Goal: Transaction & Acquisition: Book appointment/travel/reservation

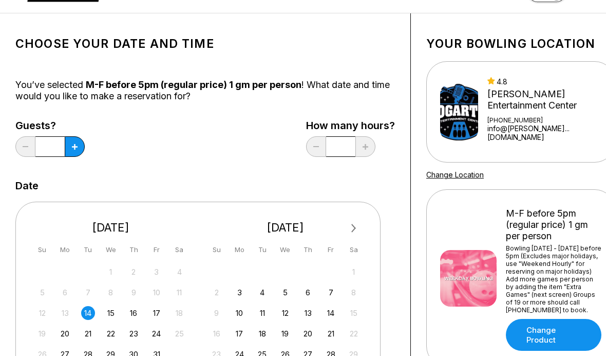
scroll to position [27, 0]
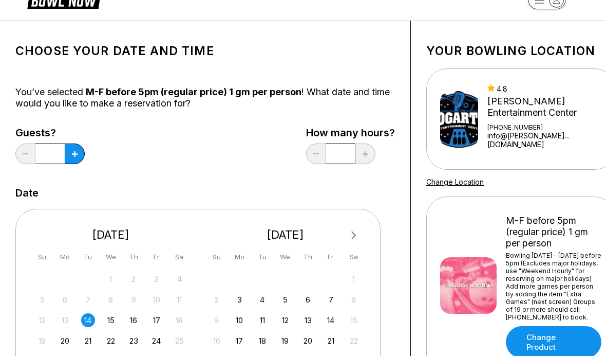
click at [79, 158] on button at bounding box center [75, 153] width 20 height 21
type input "*"
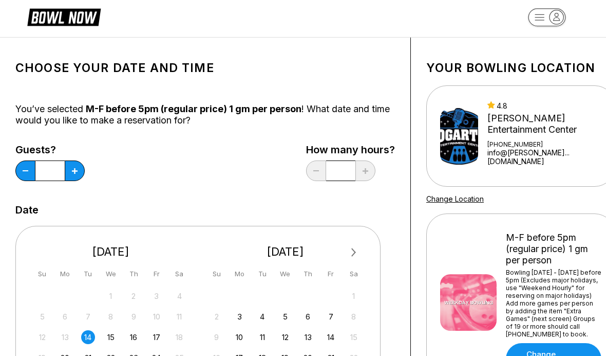
scroll to position [0, 0]
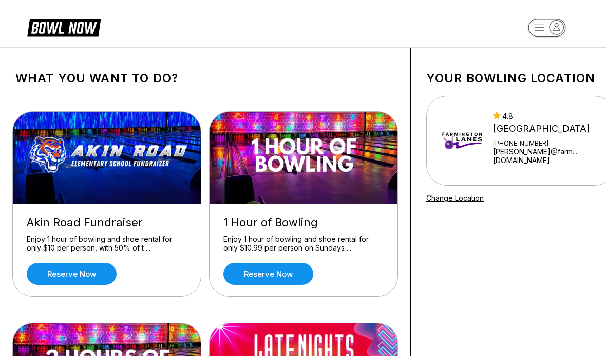
click at [129, 174] on img at bounding box center [107, 158] width 189 height 93
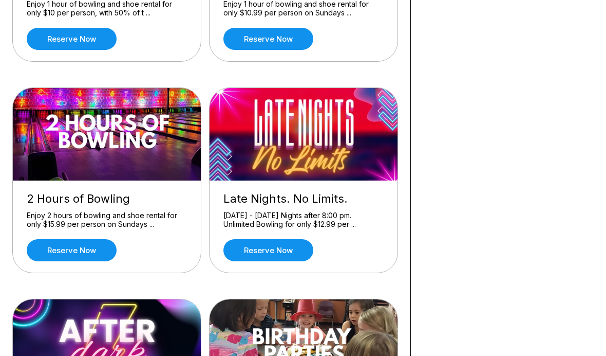
scroll to position [236, 0]
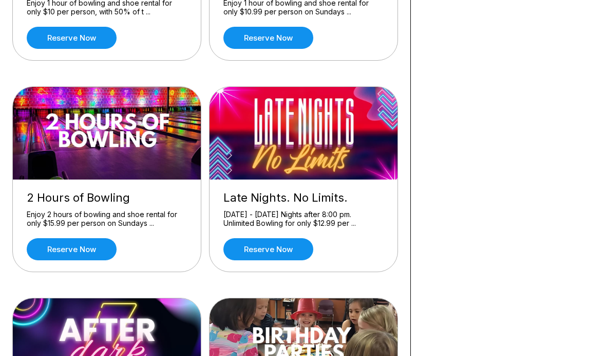
click at [143, 130] on img at bounding box center [107, 133] width 189 height 93
click at [134, 166] on img at bounding box center [107, 133] width 189 height 93
click at [62, 257] on link "Reserve now" at bounding box center [72, 249] width 90 height 22
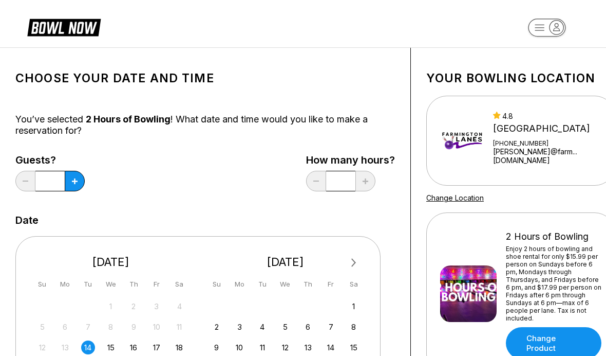
click at [89, 351] on div "14" at bounding box center [88, 347] width 14 height 14
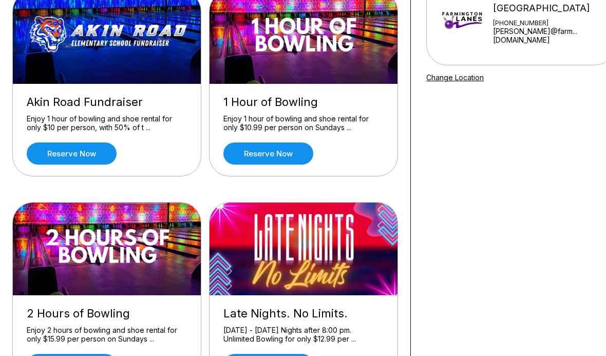
scroll to position [119, 0]
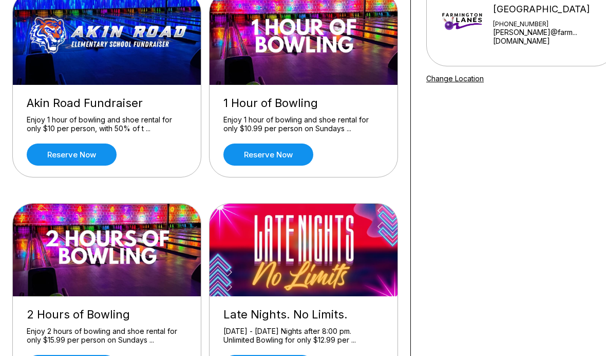
click at [70, 151] on link "Reserve now" at bounding box center [72, 154] width 90 height 22
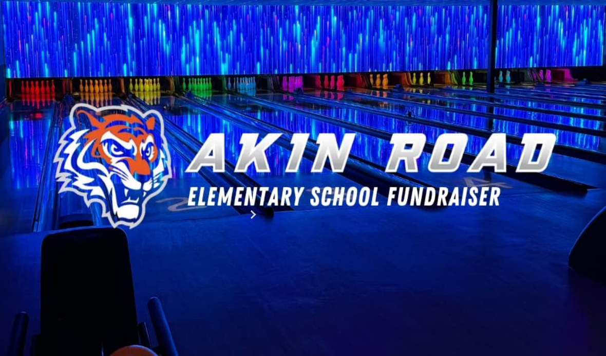
click at [88, 149] on button at bounding box center [95, 143] width 14 height 11
type input "*"
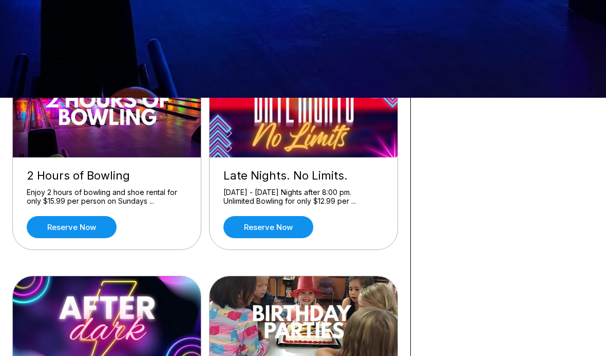
scroll to position [258, 0]
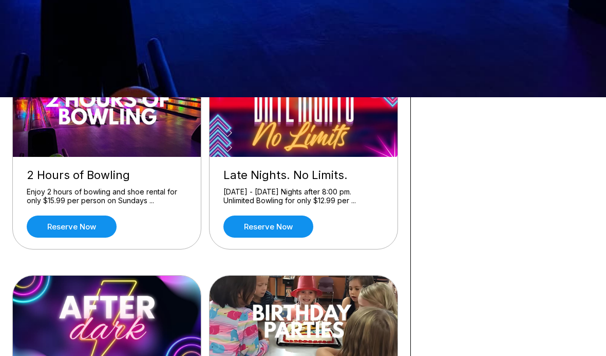
click at [83, 185] on div "2 Hours of Bowling Enjoy 2 hours of bowling and shoe rental for only $15.99 per…" at bounding box center [107, 203] width 188 height 92
click at [93, 228] on link "Reserve now" at bounding box center [72, 226] width 90 height 22
